Goal: Communication & Community: Participate in discussion

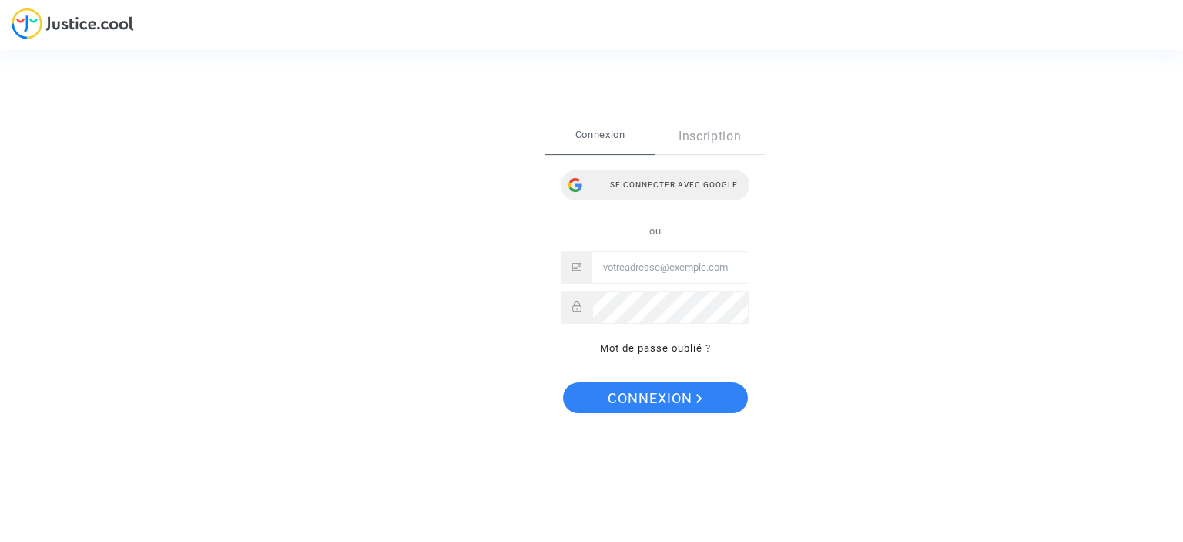
click at [683, 181] on div "Se connecter avec Google" at bounding box center [655, 185] width 189 height 31
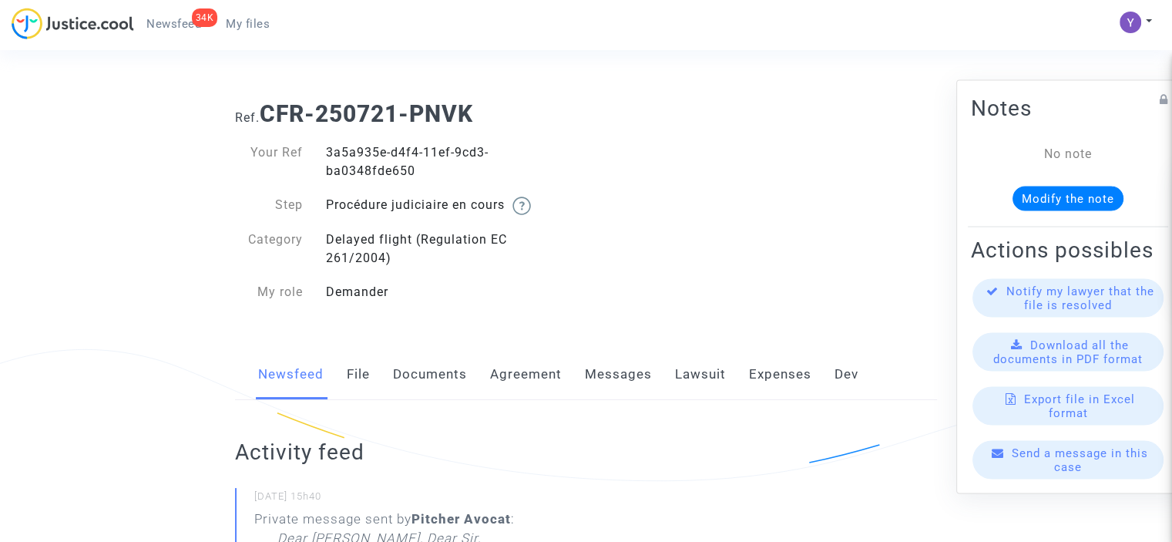
click at [606, 390] on link "Messages" at bounding box center [618, 374] width 67 height 51
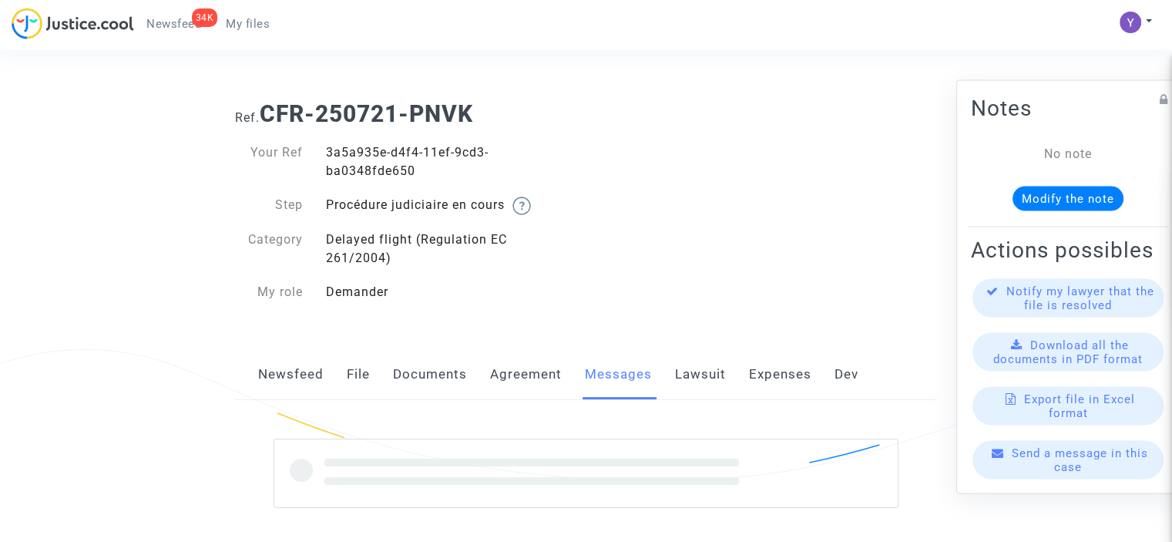
scroll to position [220, 0]
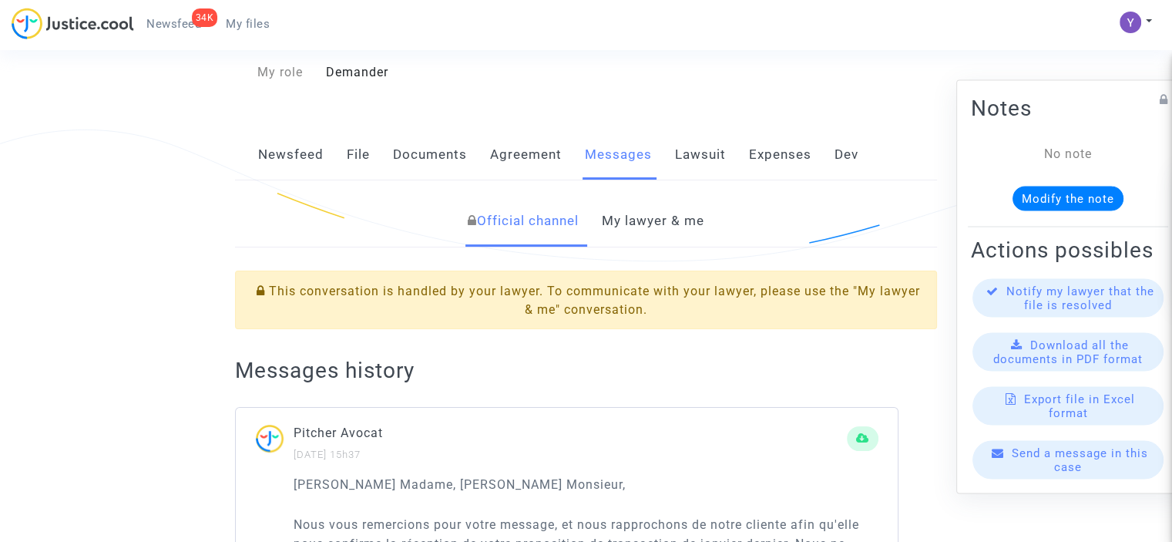
click at [653, 226] on link "My lawyer & me" at bounding box center [653, 221] width 102 height 51
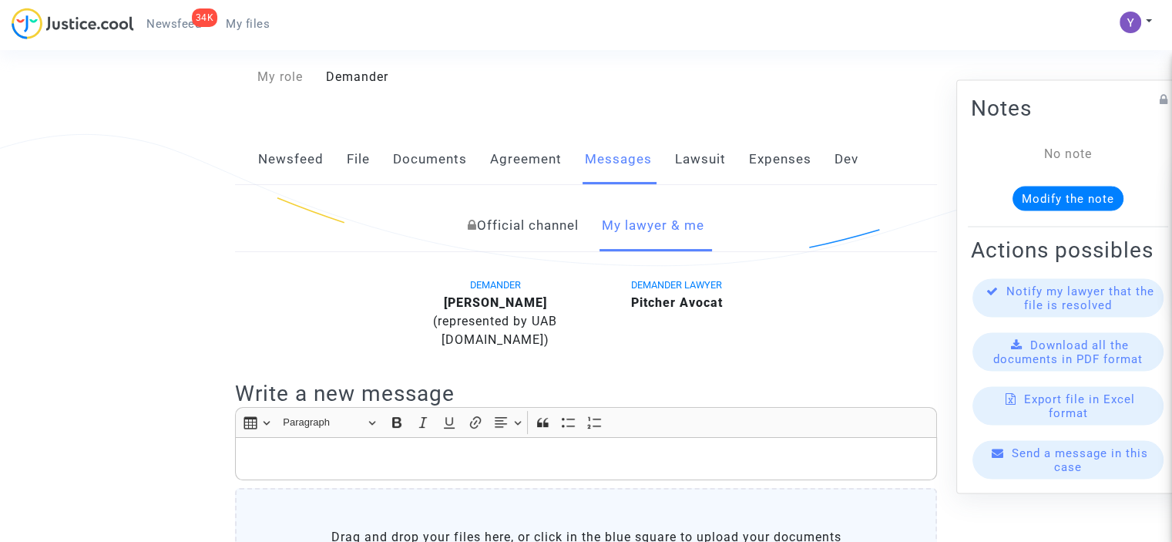
scroll to position [153, 0]
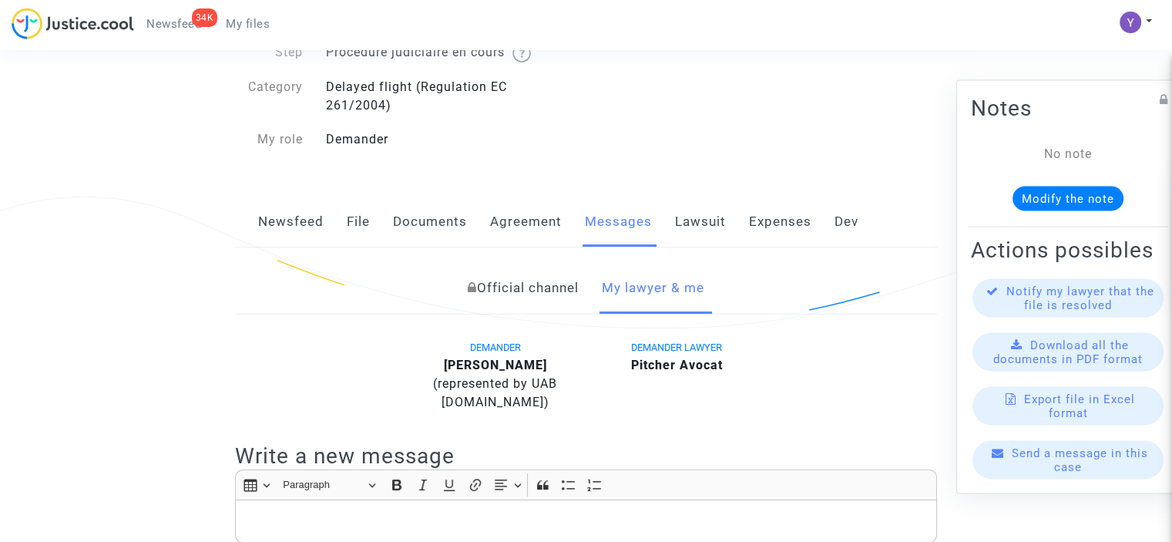
click at [299, 226] on link "Newsfeed" at bounding box center [290, 221] width 65 height 51
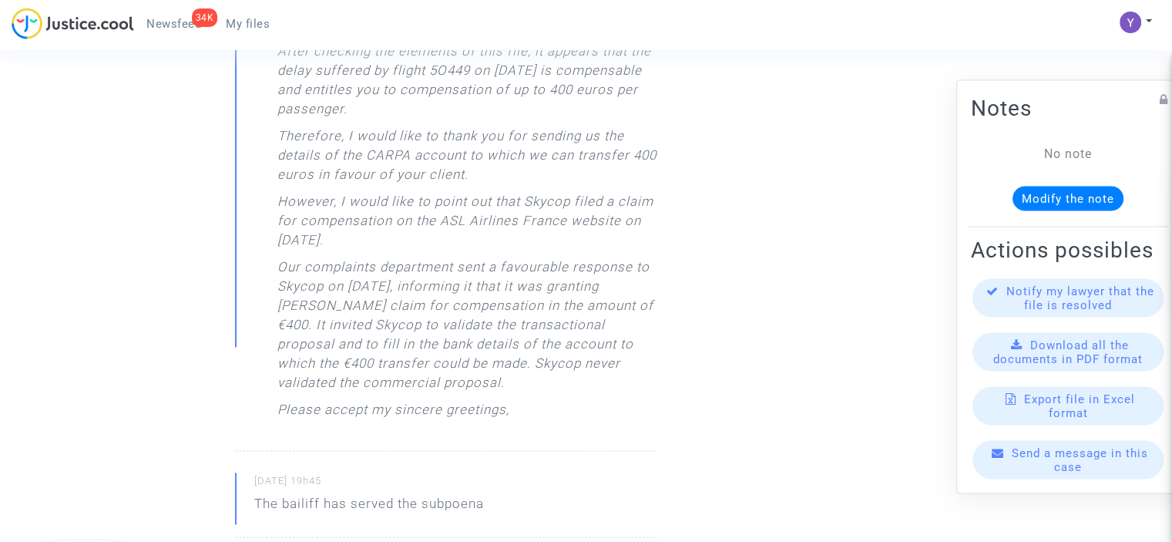
scroll to position [1849, 0]
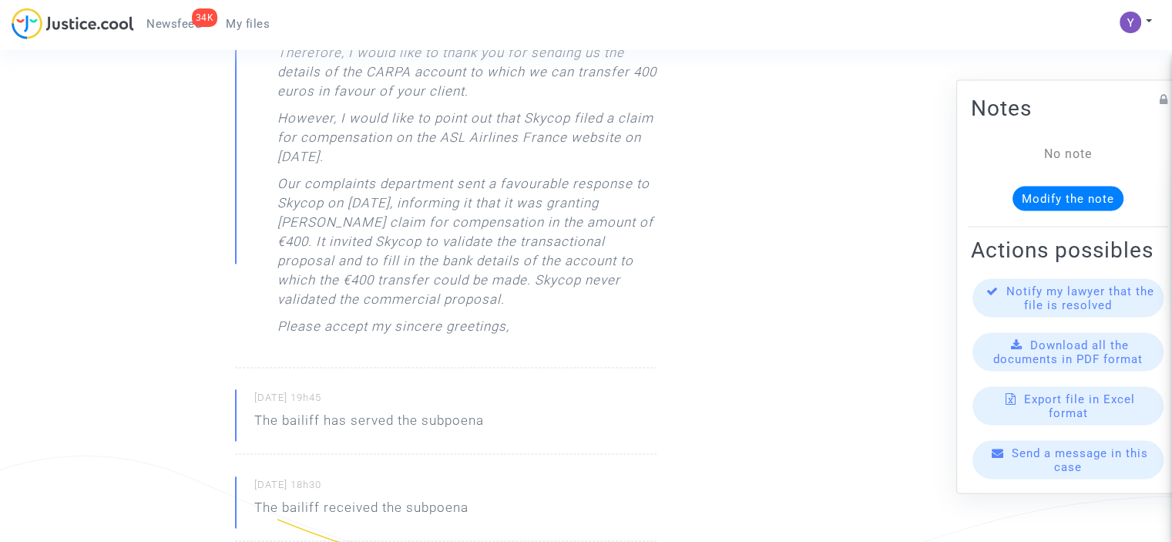
drag, startPoint x: 279, startPoint y: 204, endPoint x: 532, endPoint y: 319, distance: 278.3
click at [532, 317] on p "Our complaints department sent a favourable response to Skycop on [DATE], infor…" at bounding box center [466, 245] width 379 height 143
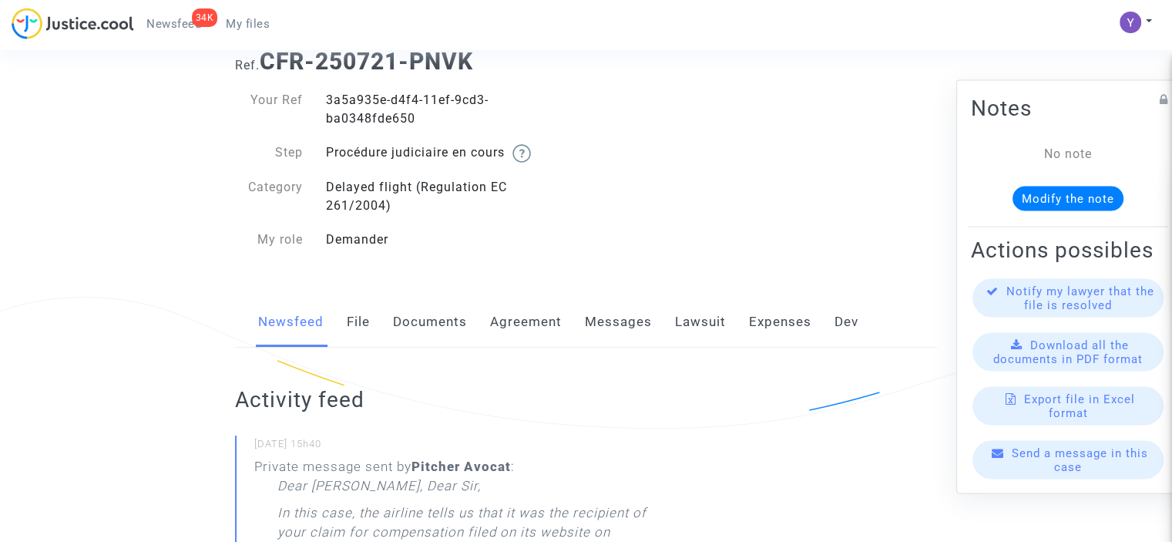
scroll to position [0, 0]
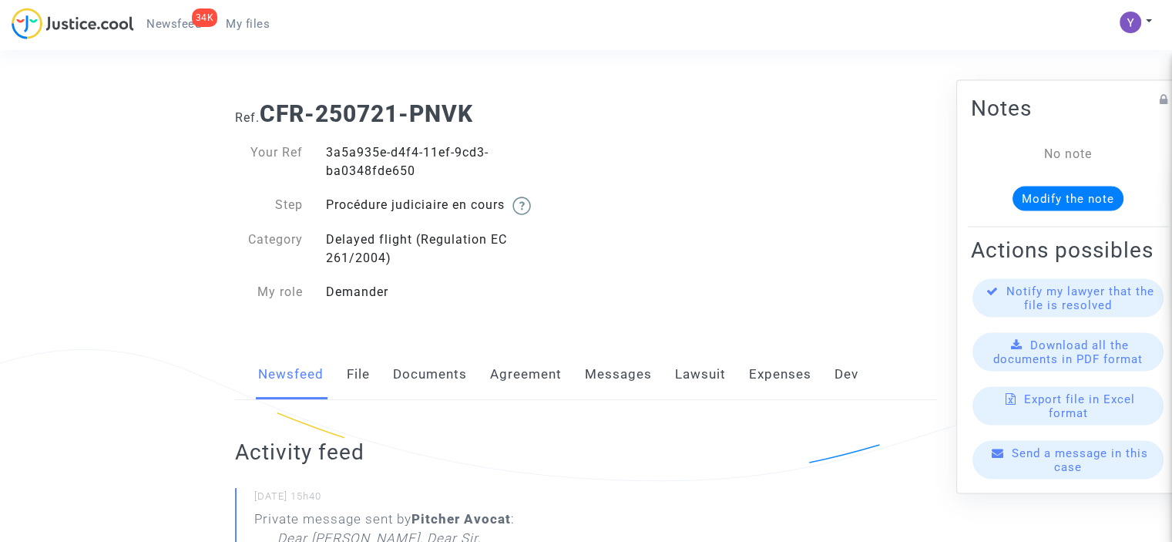
click at [602, 384] on link "Messages" at bounding box center [618, 374] width 67 height 51
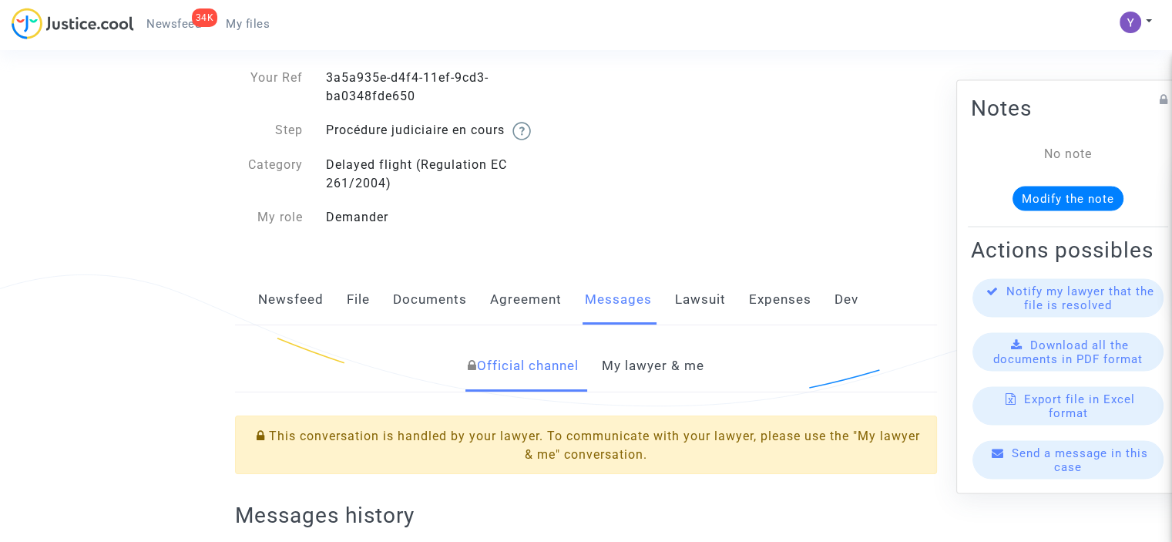
scroll to position [77, 0]
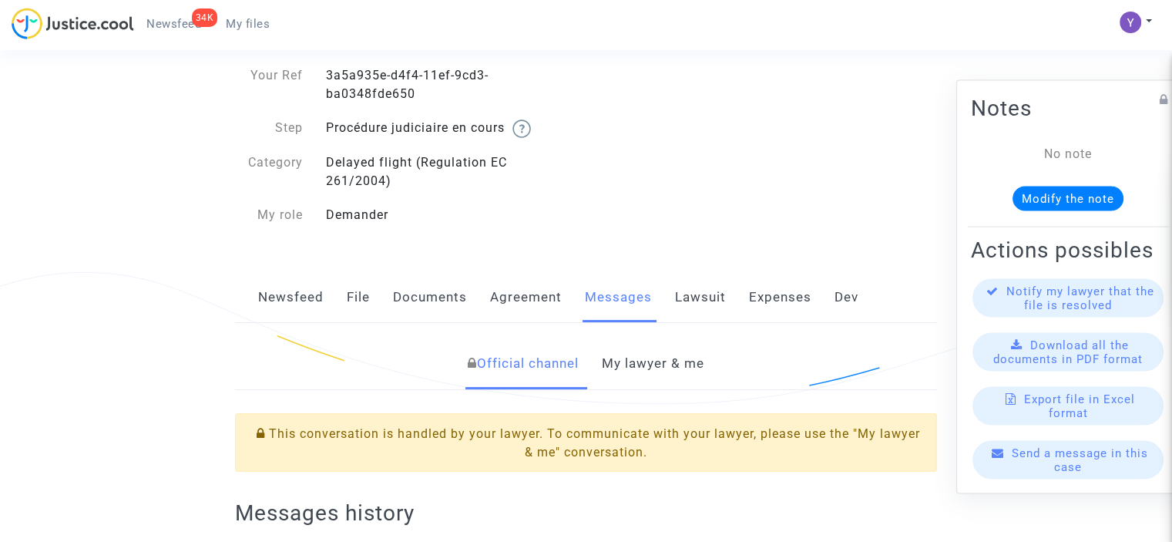
click at [1071, 473] on span "Send a message in this case" at bounding box center [1080, 459] width 136 height 28
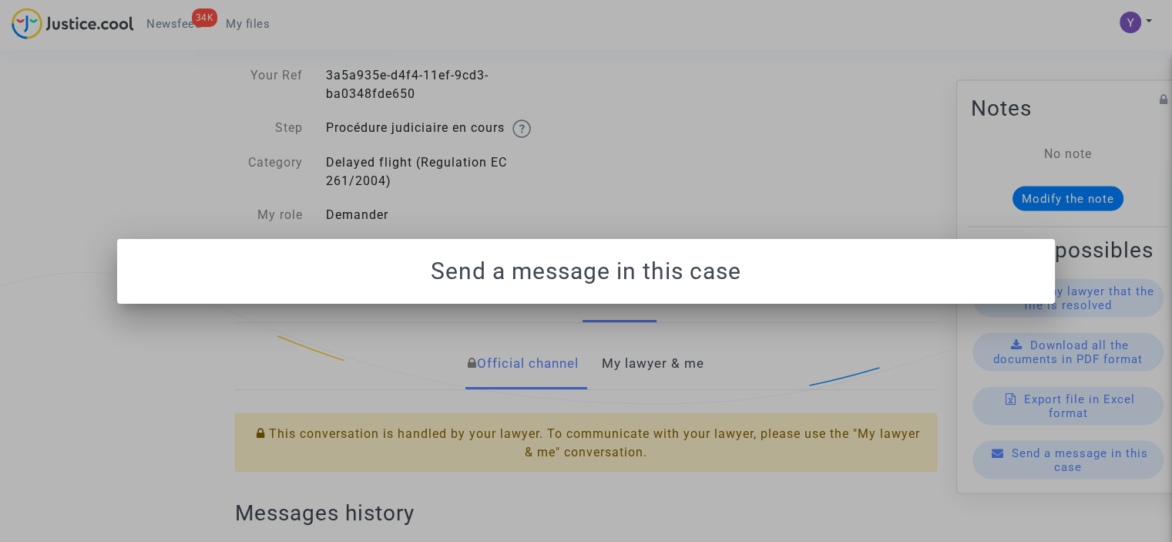
scroll to position [0, 0]
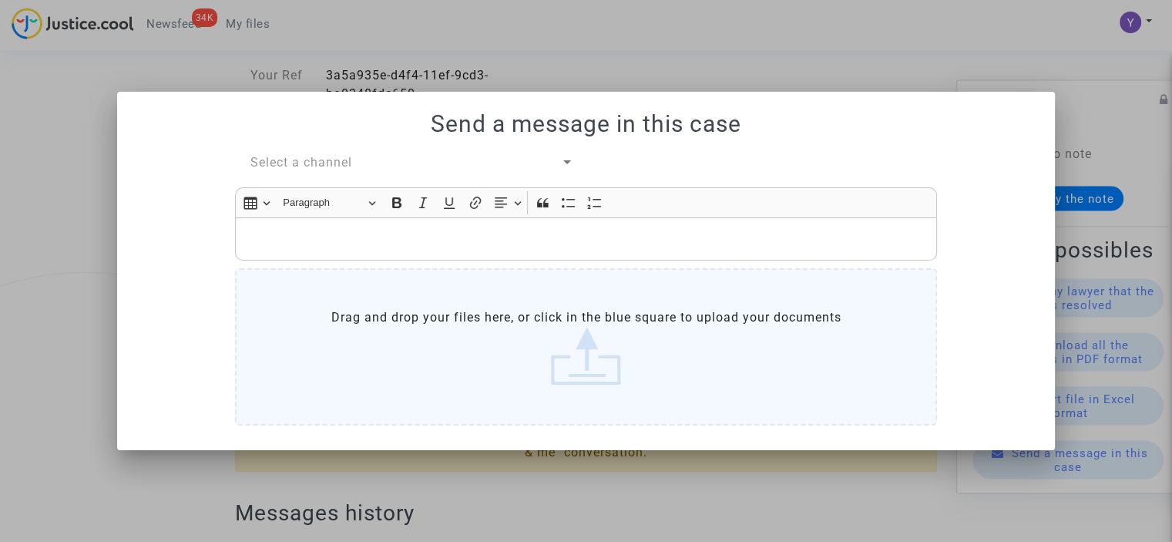
click at [327, 163] on span "Select a channel" at bounding box center [301, 162] width 102 height 15
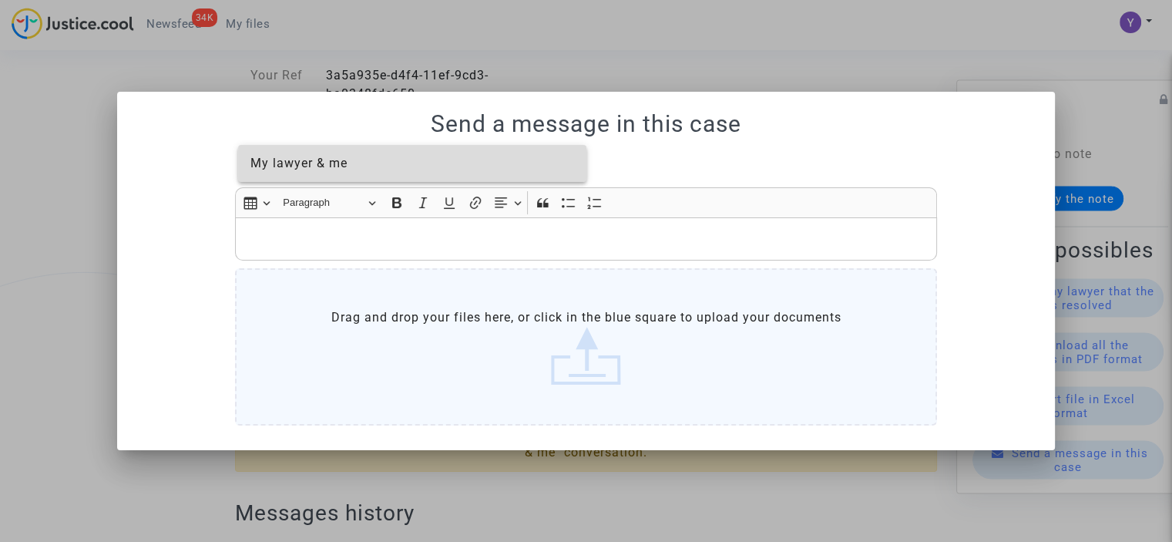
click at [323, 158] on span "My lawyer & me" at bounding box center [298, 163] width 97 height 15
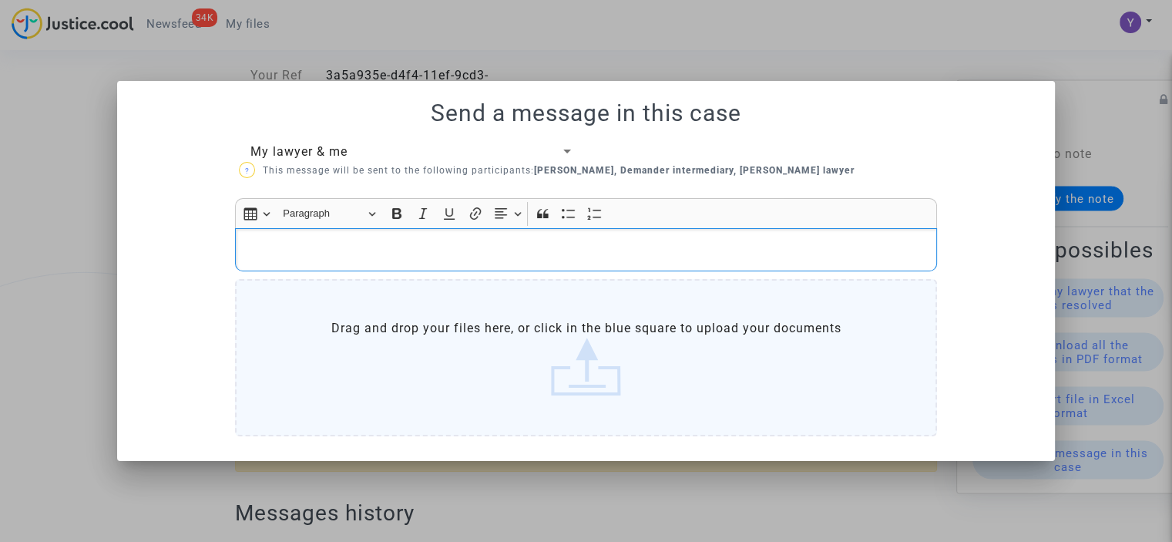
click at [314, 244] on p "Rich Text Editor, main" at bounding box center [586, 249] width 686 height 19
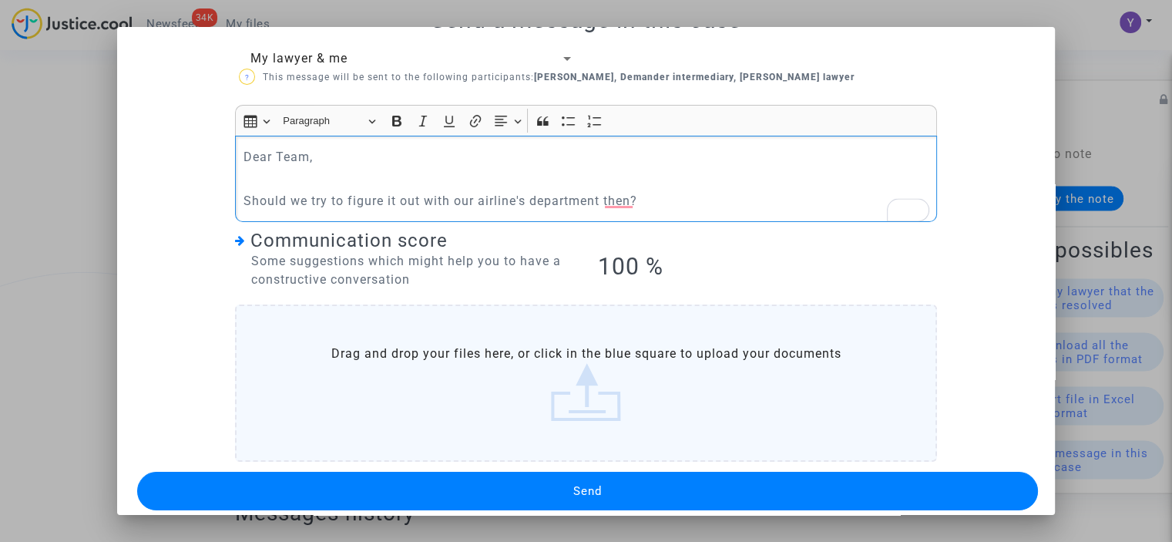
scroll to position [55, 0]
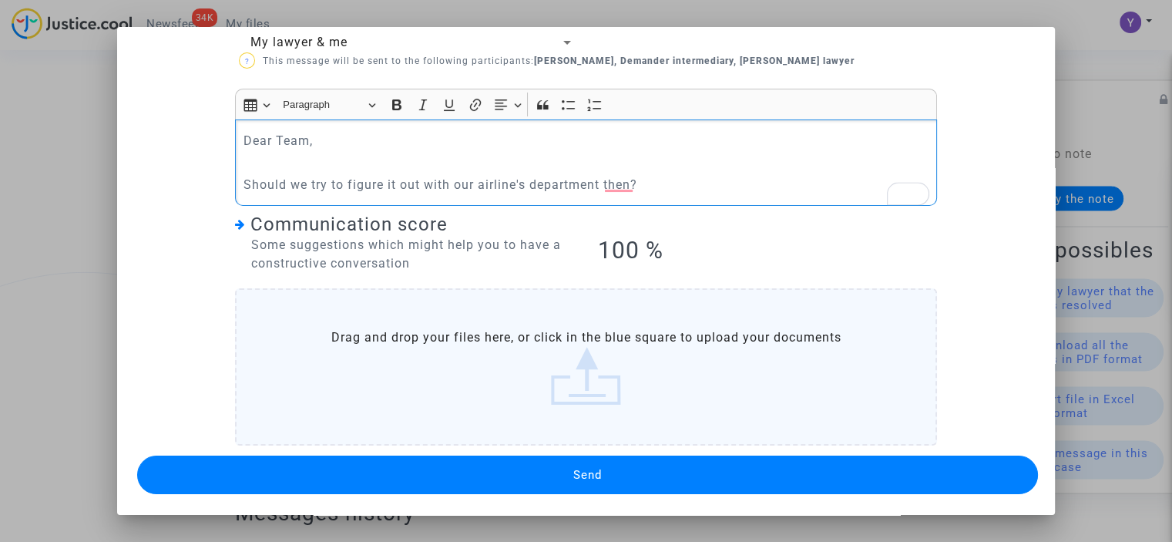
click at [616, 176] on p "Should we try to figure it out with our airline's department then?" at bounding box center [586, 184] width 686 height 19
click at [613, 184] on p "Should we try to figure it out with our airline's department then?" at bounding box center [586, 184] width 686 height 19
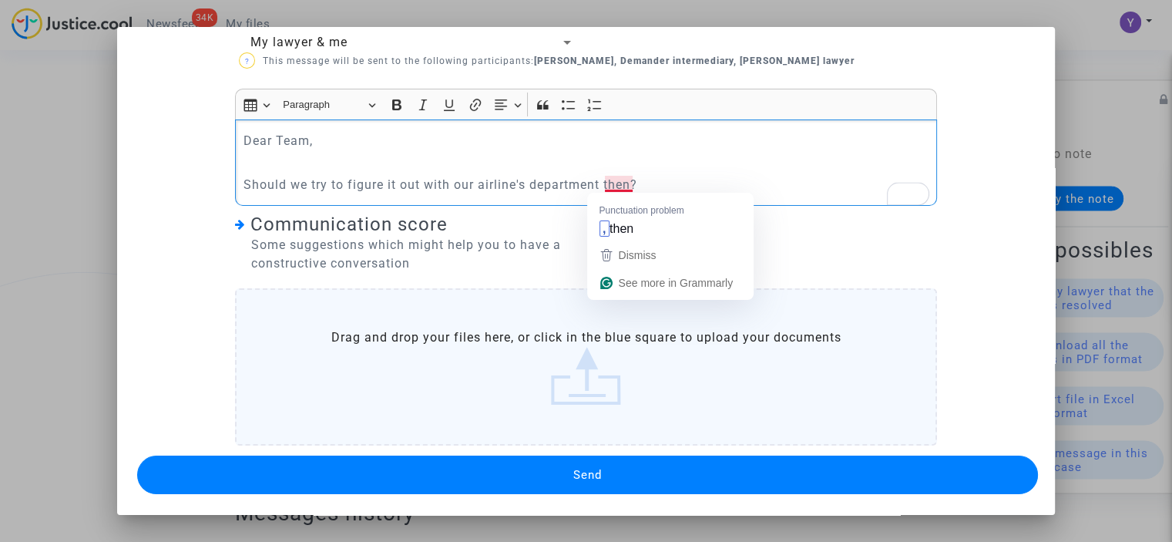
click at [613, 186] on p "Should we try to figure it out with our airline's department then?" at bounding box center [586, 184] width 686 height 19
click at [717, 175] on p "Should we try to figure it out with our airline's department then?" at bounding box center [586, 184] width 686 height 19
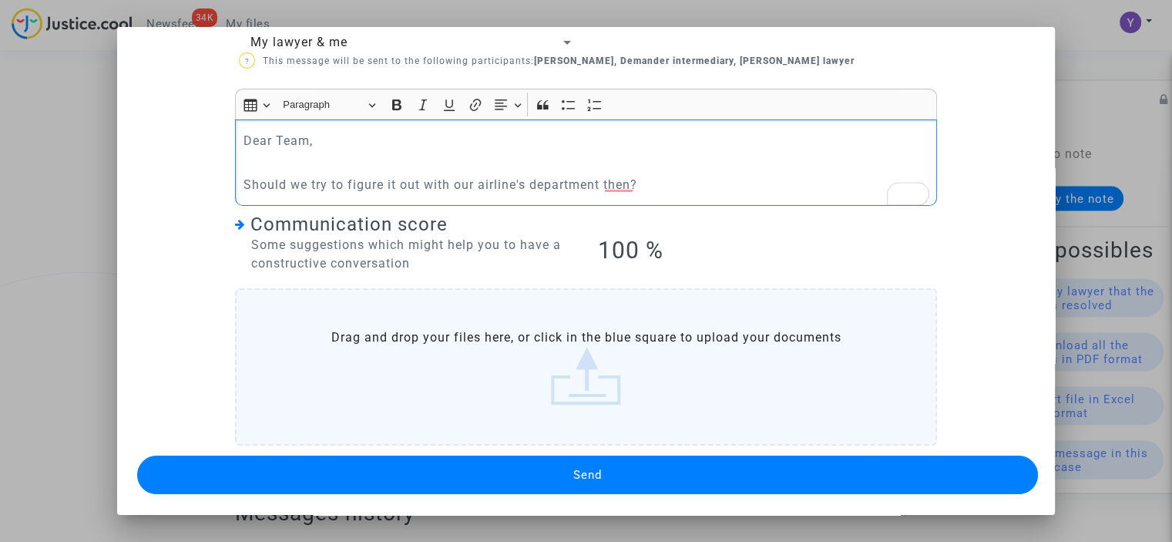
click at [428, 477] on button "Send" at bounding box center [587, 474] width 901 height 39
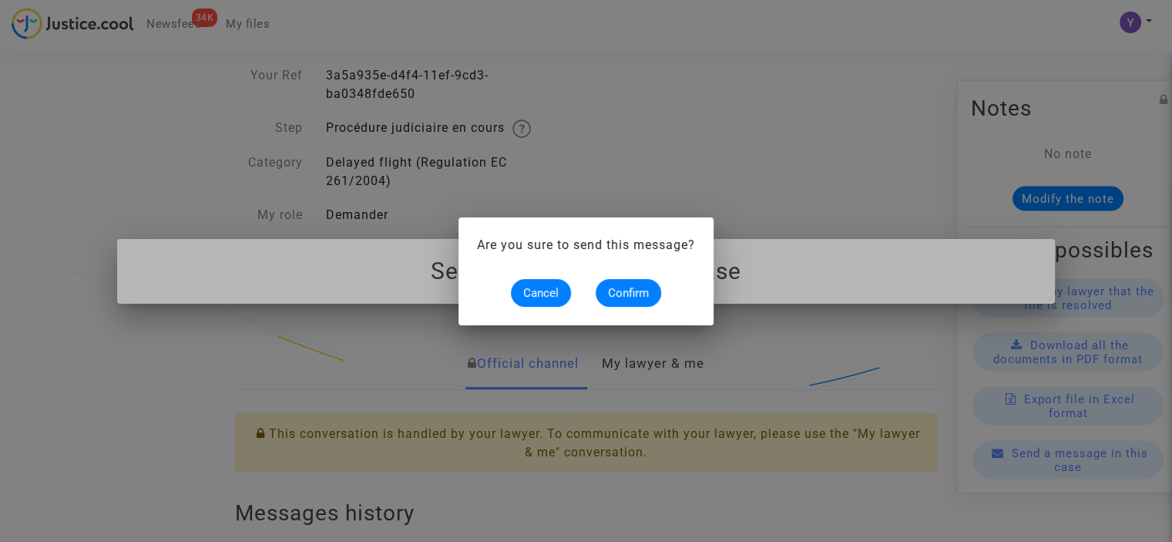
scroll to position [0, 0]
click at [657, 297] on button "Confirm" at bounding box center [628, 293] width 65 height 28
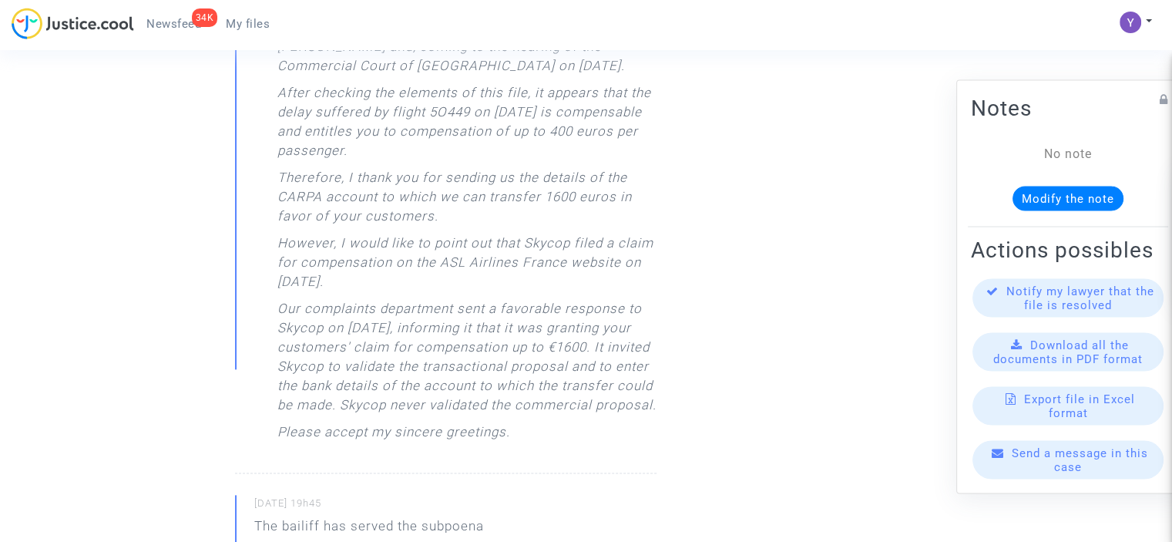
scroll to position [1838, 0]
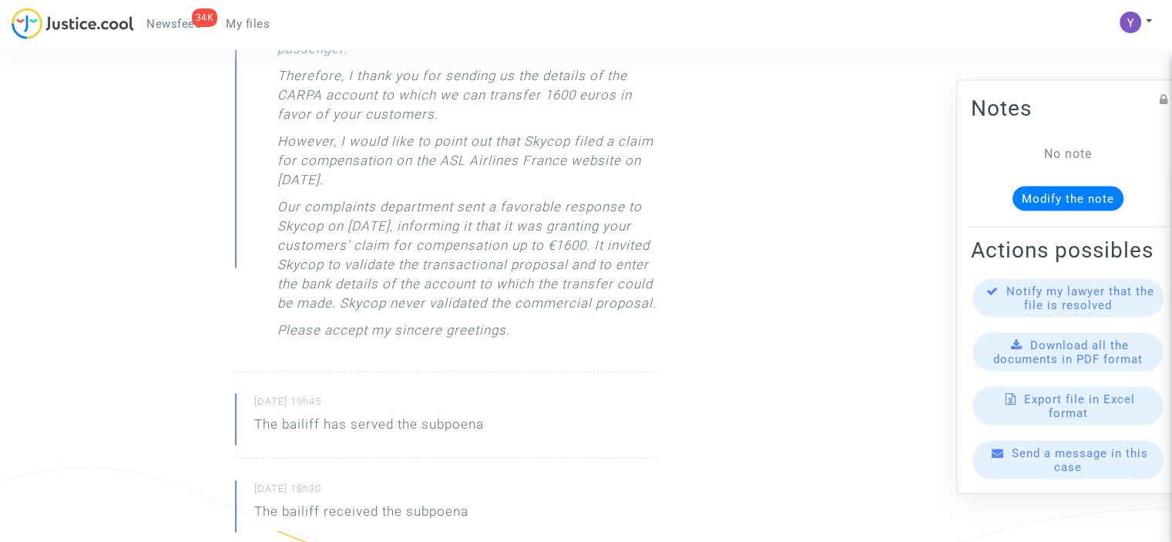
drag, startPoint x: 277, startPoint y: 206, endPoint x: 469, endPoint y: 278, distance: 204.8
click at [448, 317] on p "Our complaints department sent a favorable response to Skycop on [DATE], inform…" at bounding box center [466, 258] width 379 height 123
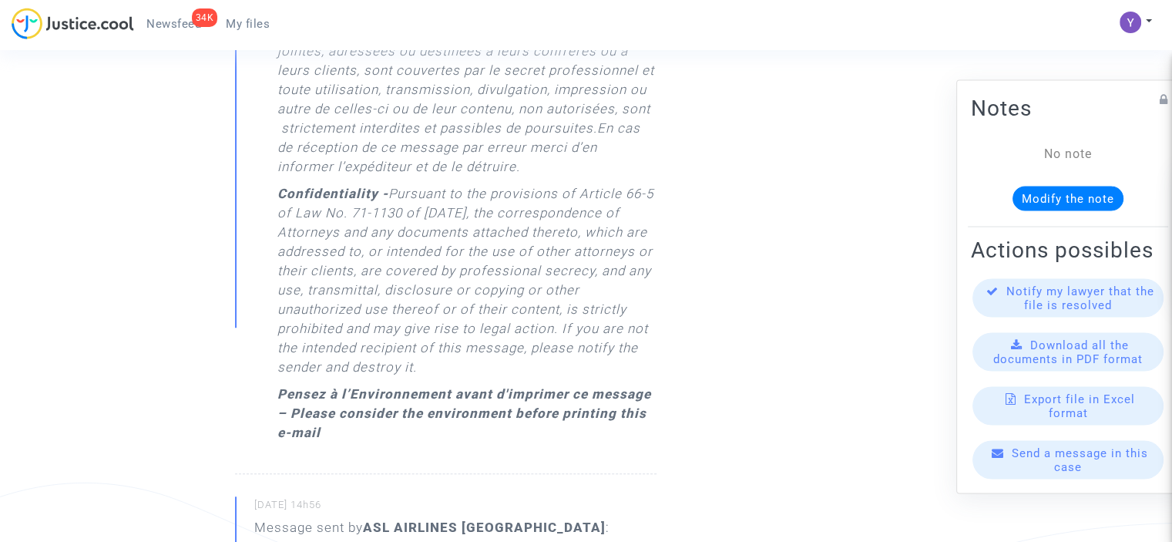
scroll to position [1067, 0]
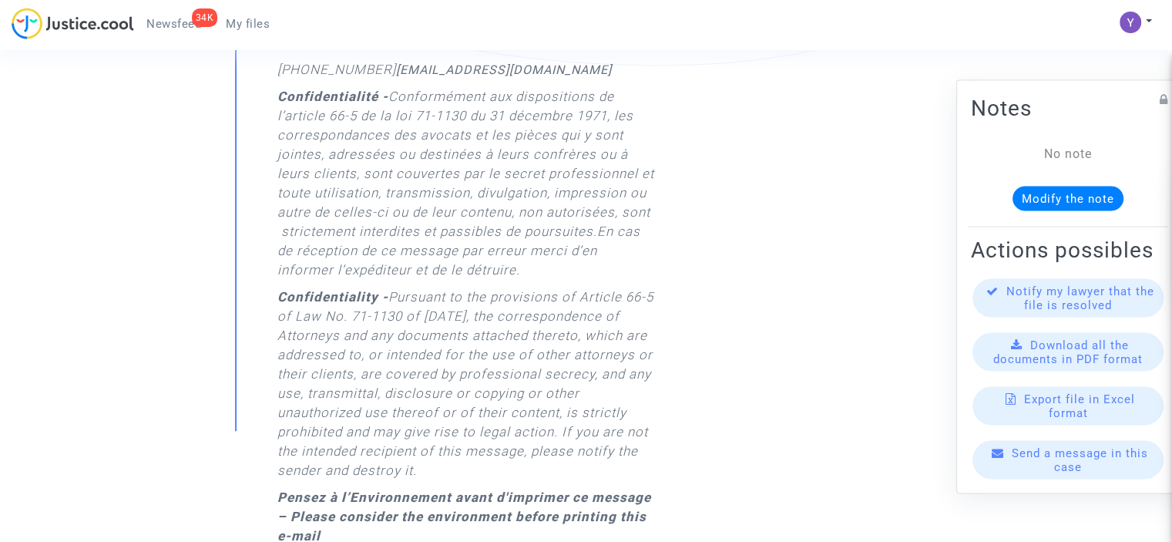
click at [1044, 473] on div "Send a message in this case" at bounding box center [1067, 459] width 191 height 39
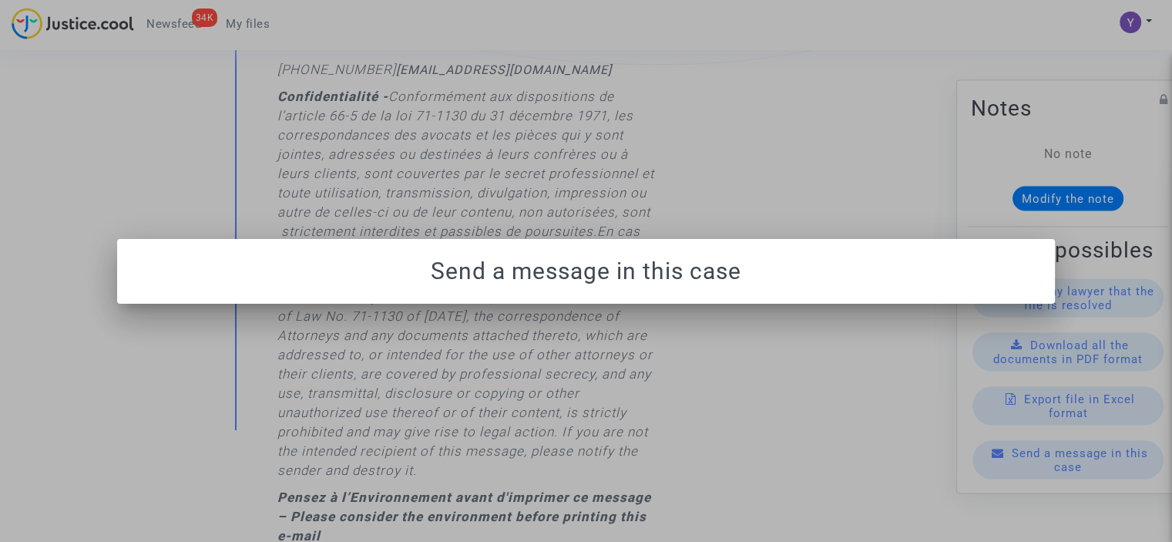
scroll to position [0, 0]
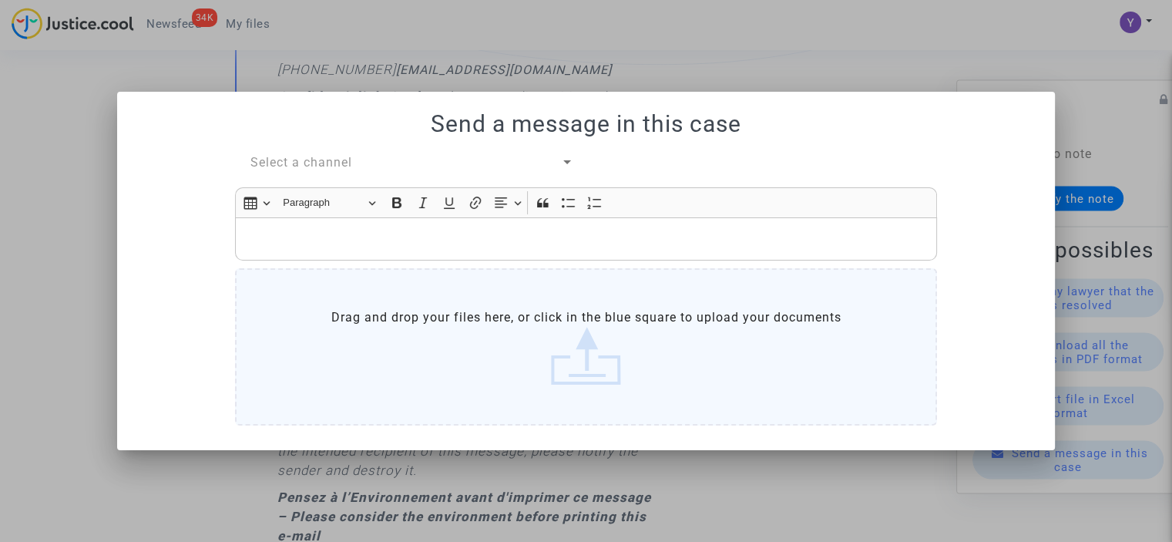
click at [354, 163] on div "Select a channel" at bounding box center [405, 162] width 310 height 18
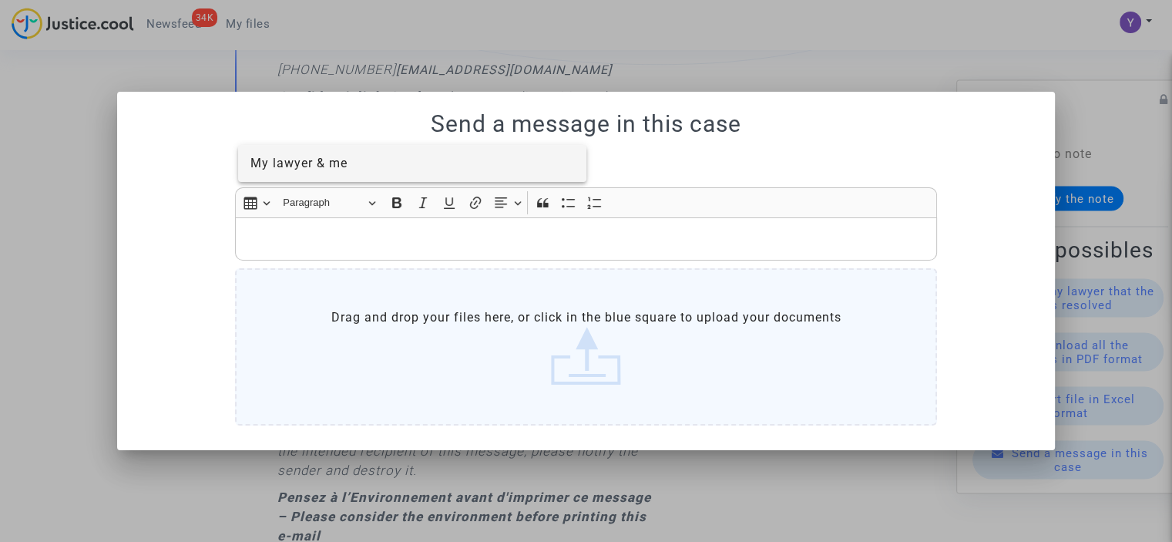
click at [337, 166] on span "My lawyer & me" at bounding box center [298, 163] width 97 height 15
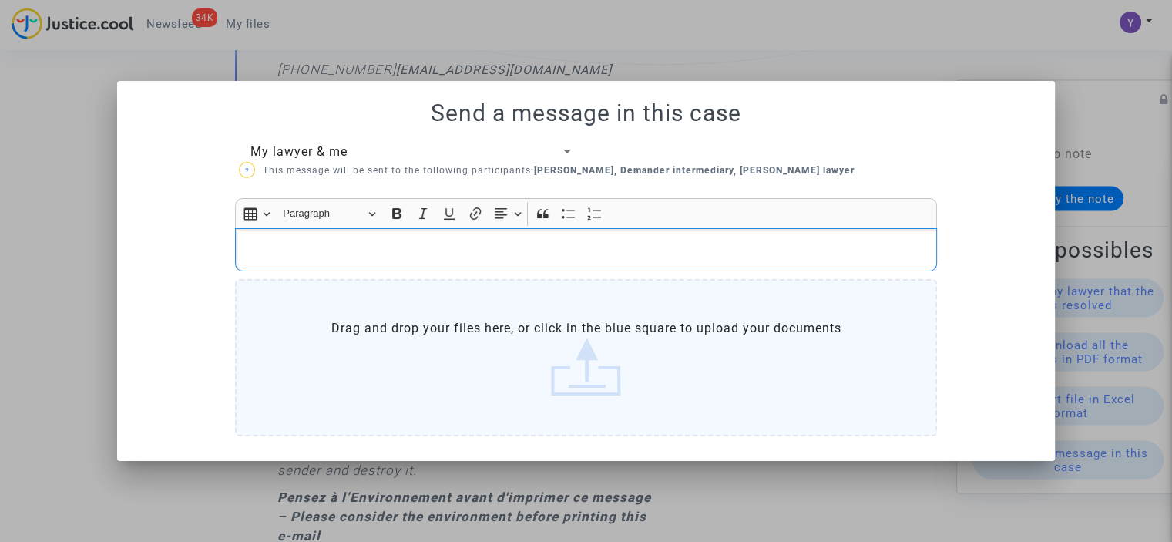
click at [322, 241] on p "Rich Text Editor, main" at bounding box center [586, 249] width 686 height 19
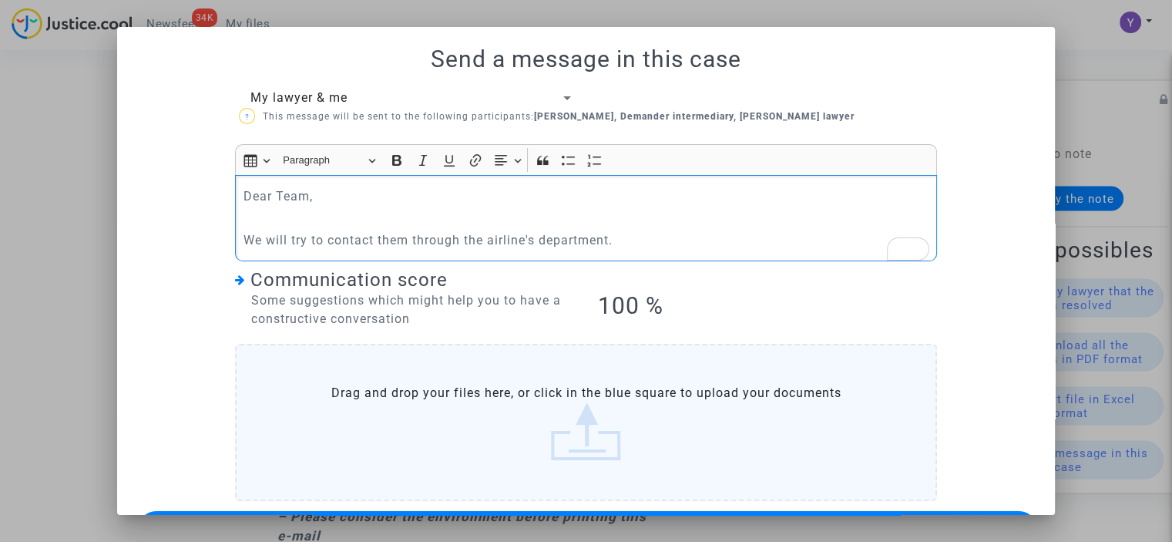
click at [666, 230] on p "We will try to contact them through the airline's department." at bounding box center [586, 239] width 686 height 19
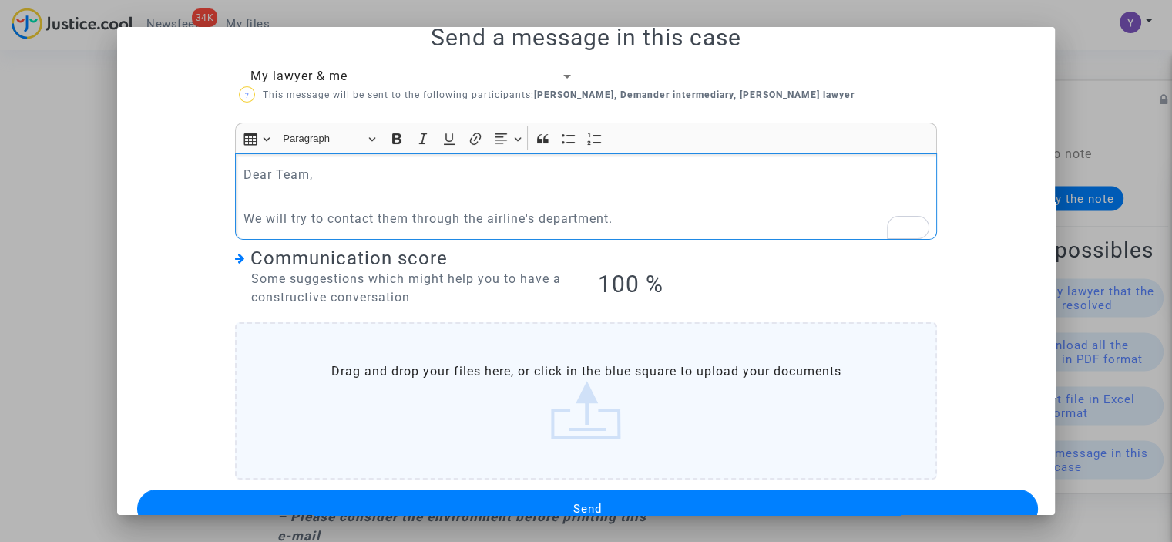
scroll to position [55, 0]
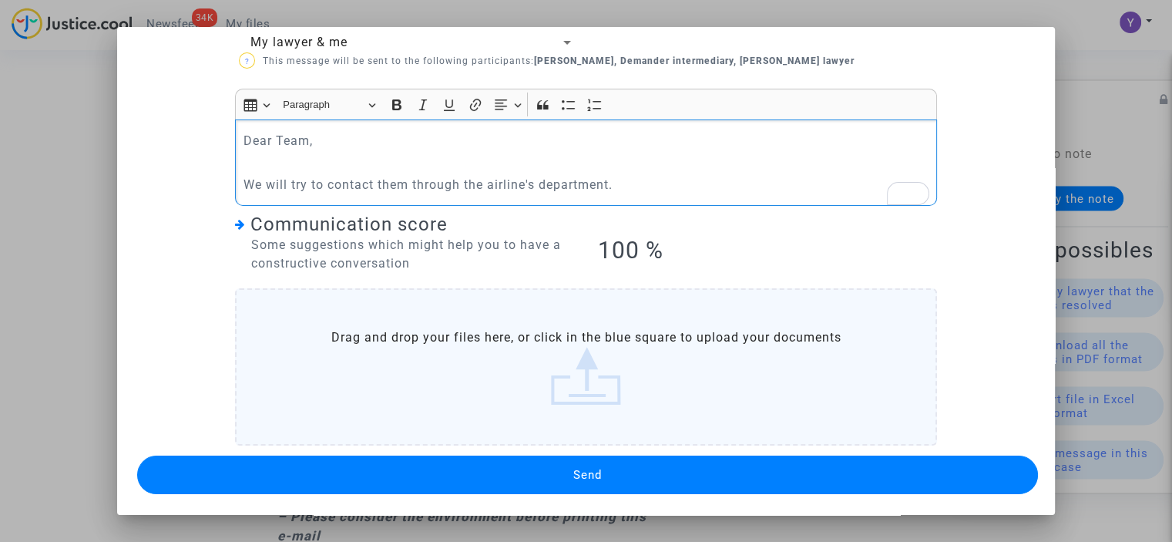
click at [624, 474] on button "Send" at bounding box center [587, 474] width 901 height 39
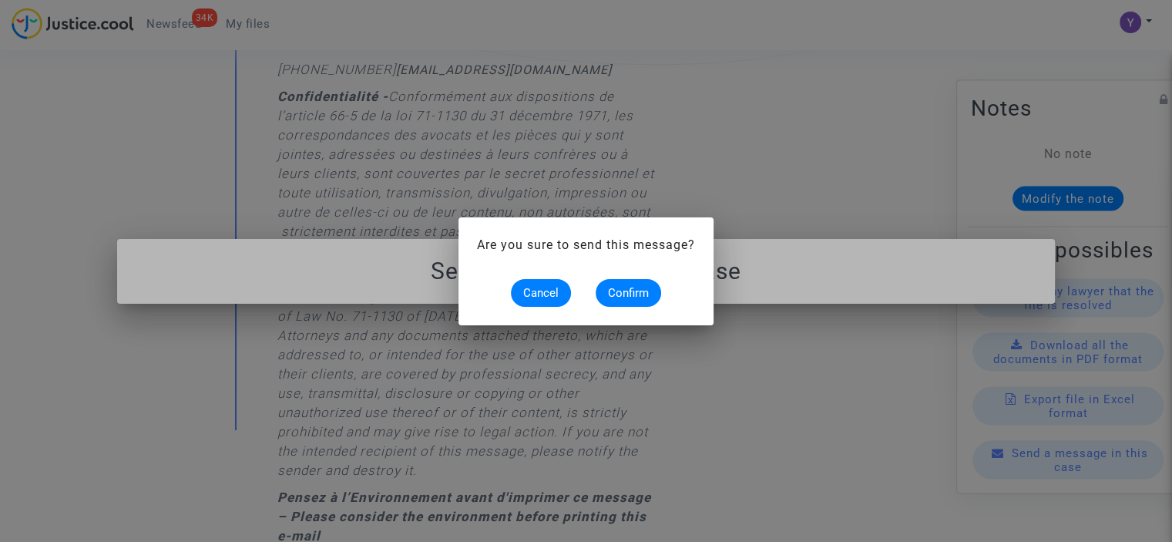
scroll to position [0, 0]
click at [635, 286] on span "Confirm" at bounding box center [628, 293] width 41 height 14
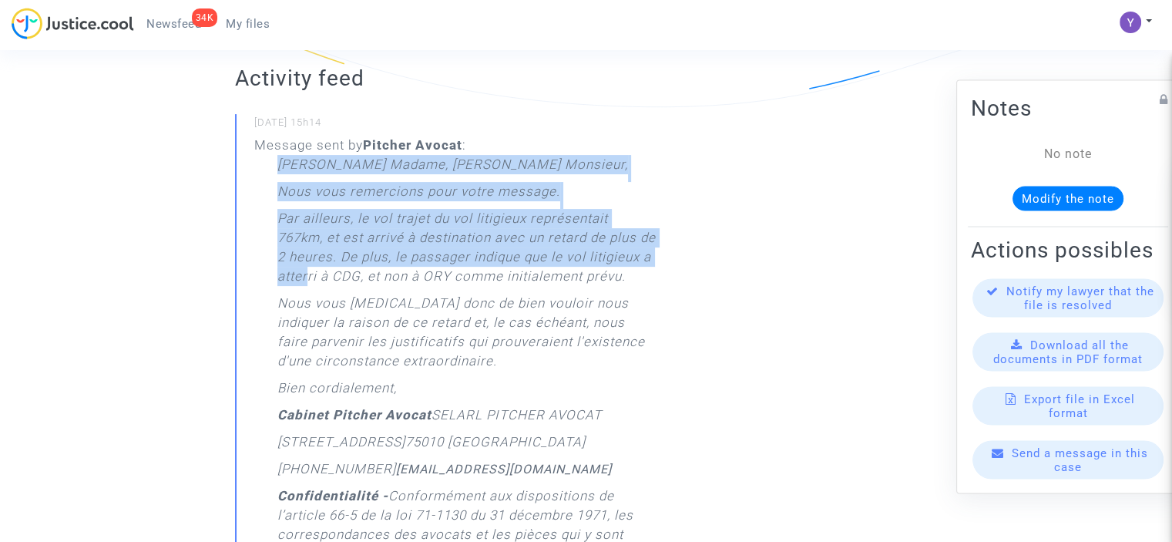
scroll to position [451, 0]
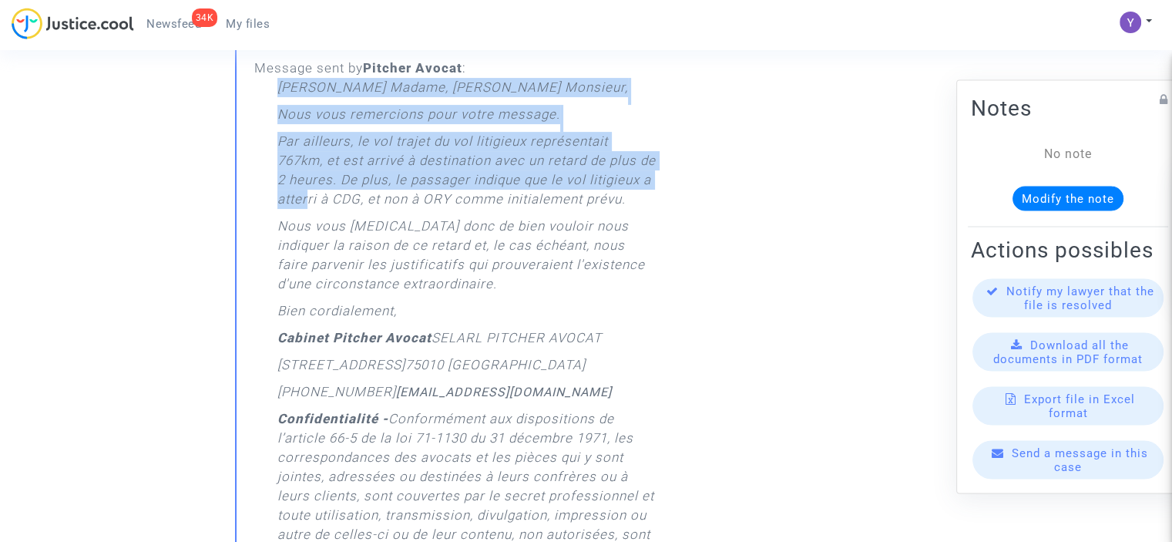
drag, startPoint x: 281, startPoint y: 249, endPoint x: 497, endPoint y: 329, distance: 230.1
click at [497, 329] on div "[PERSON_NAME] Madame, [PERSON_NAME] Monsieur, Nous vous remercions pour votre m…" at bounding box center [466, 434] width 379 height 713
copy div "[PERSON_NAME] Madame, [PERSON_NAME] Monsieur, Nous vous remercions pour votre m…"
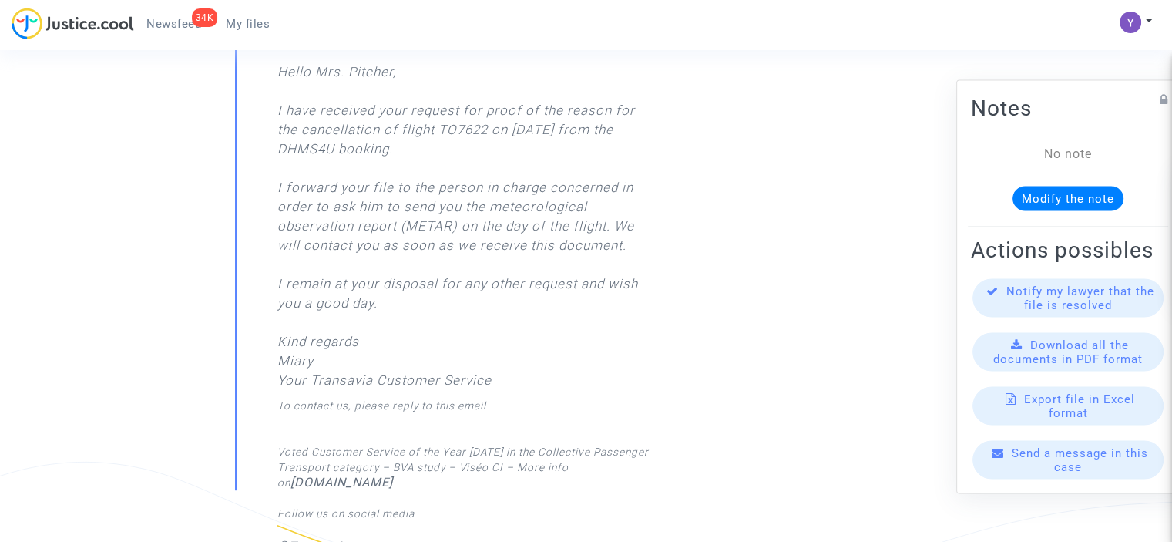
scroll to position [1002, 0]
